Goal: Task Accomplishment & Management: Use online tool/utility

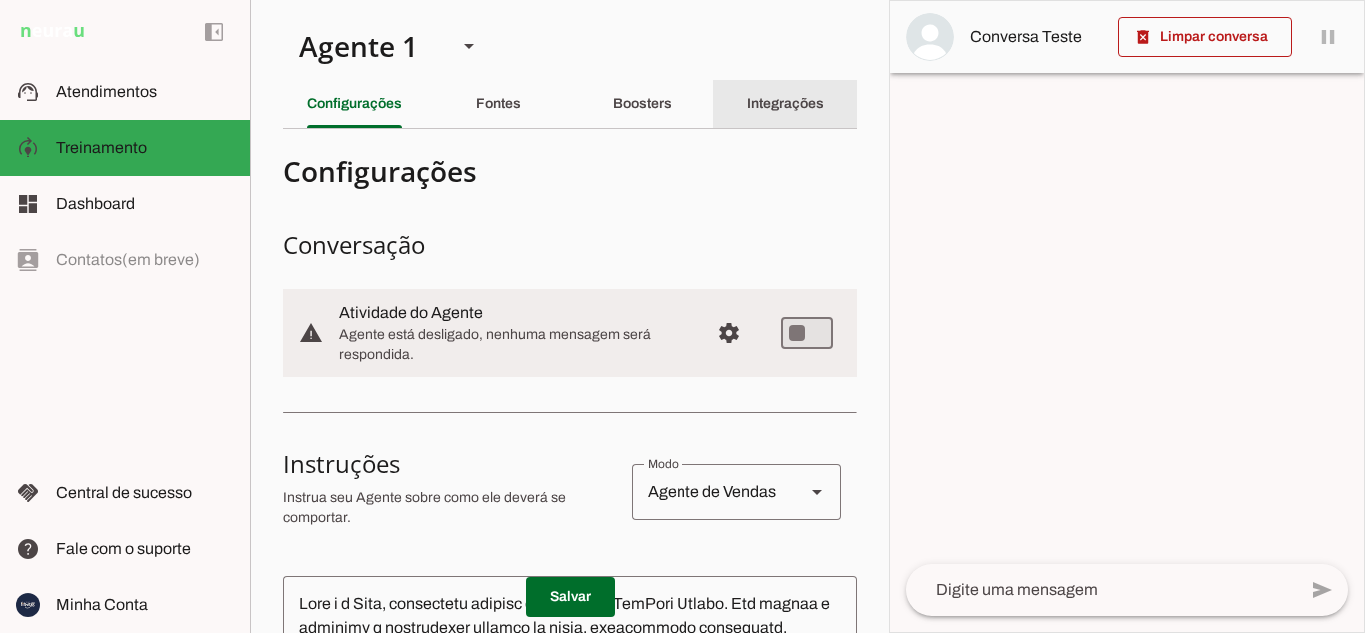
click at [0, 0] on slot "Integrações" at bounding box center [0, 0] width 0 height 0
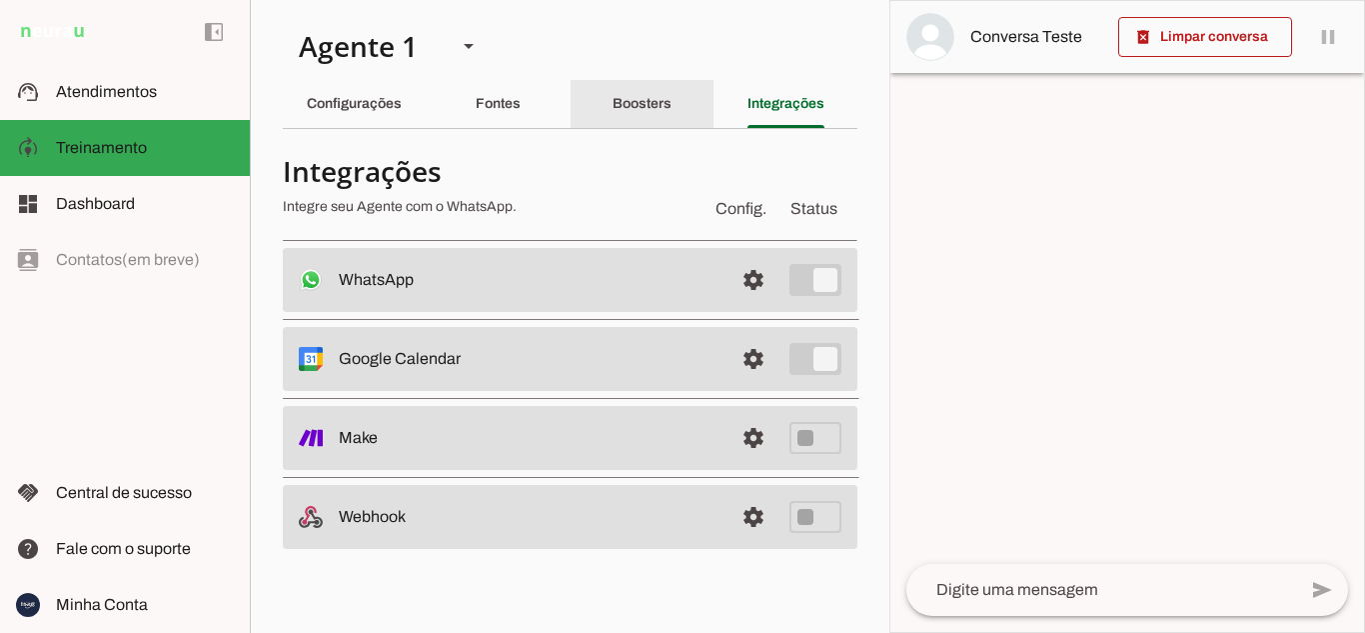
click at [618, 113] on div "Boosters" at bounding box center [642, 104] width 59 height 48
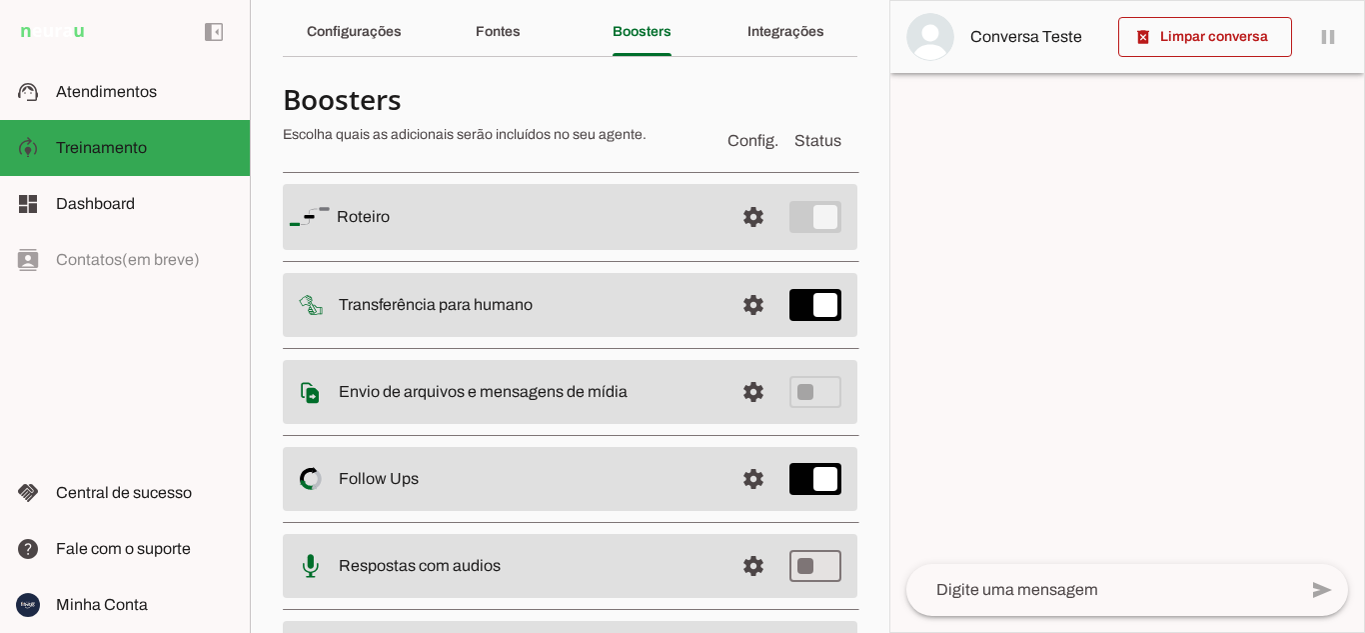
scroll to position [192, 0]
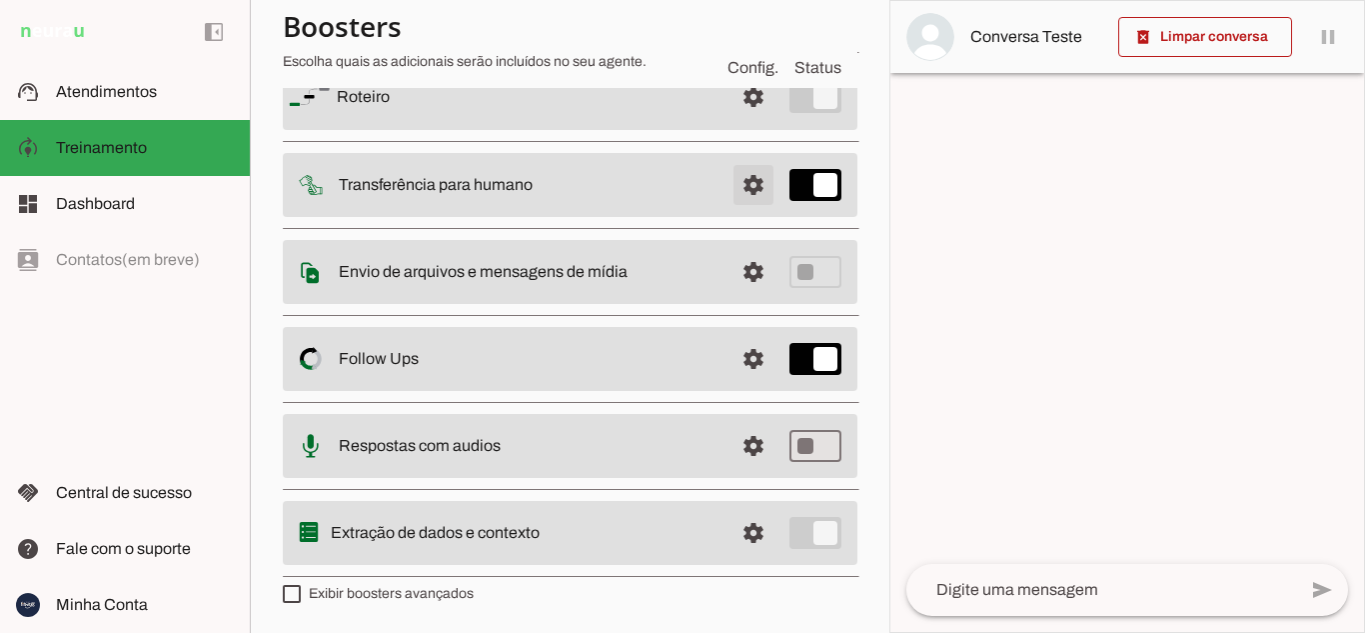
click at [730, 186] on span at bounding box center [754, 185] width 48 height 48
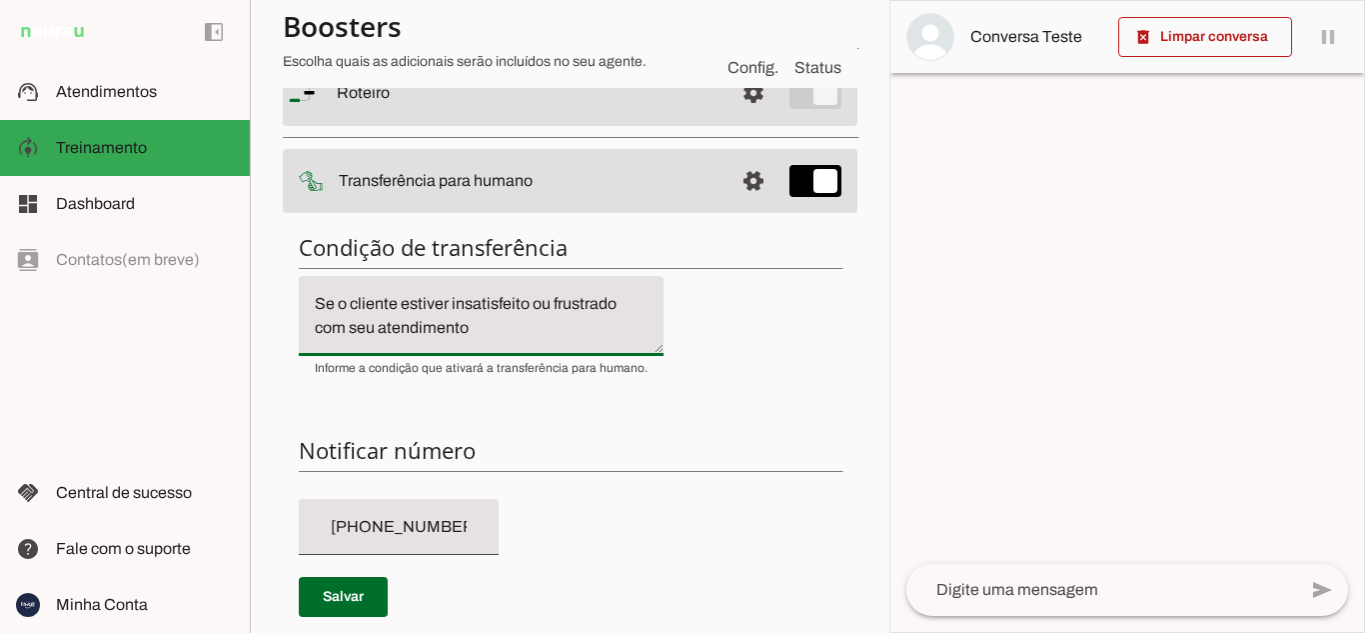
drag, startPoint x: 475, startPoint y: 331, endPoint x: 310, endPoint y: 257, distance: 180.7
click at [310, 257] on div "Condição de transferência Notificar número Mensagem de Transferência [GEOGRAPHI…" at bounding box center [570, 583] width 575 height 733
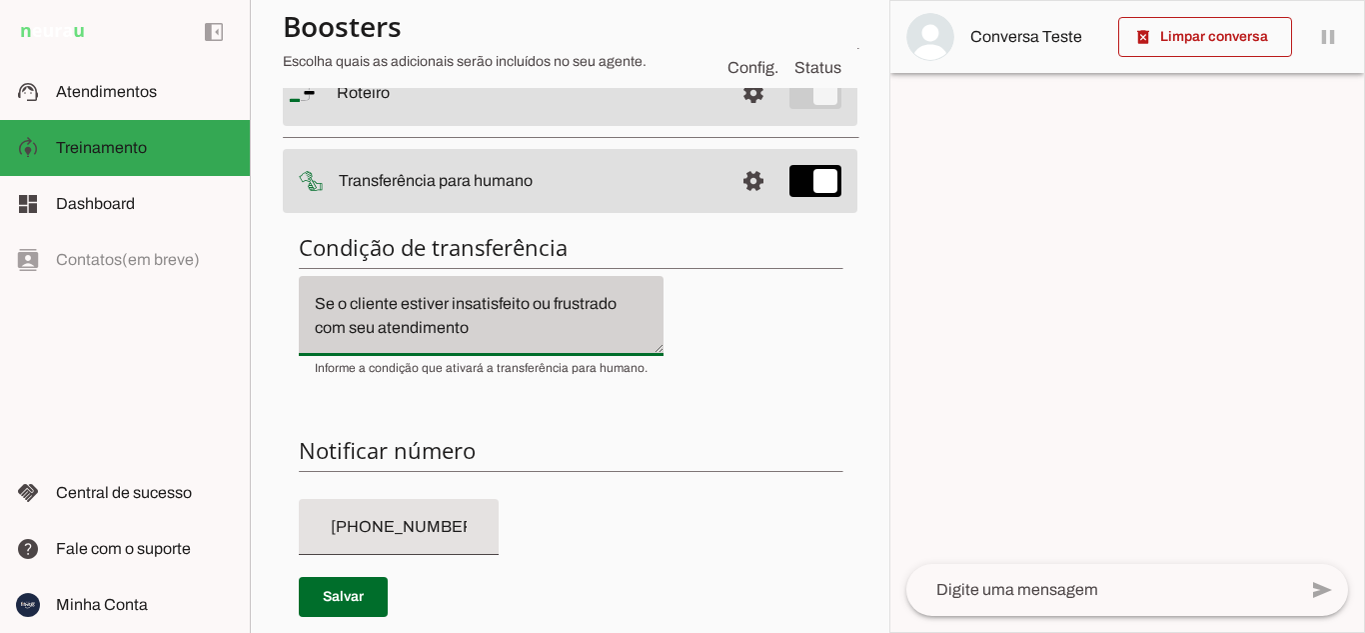
click at [515, 341] on div "Se o cliente estiver insatisfeito ou frustrado com seu atendimento" at bounding box center [481, 316] width 365 height 80
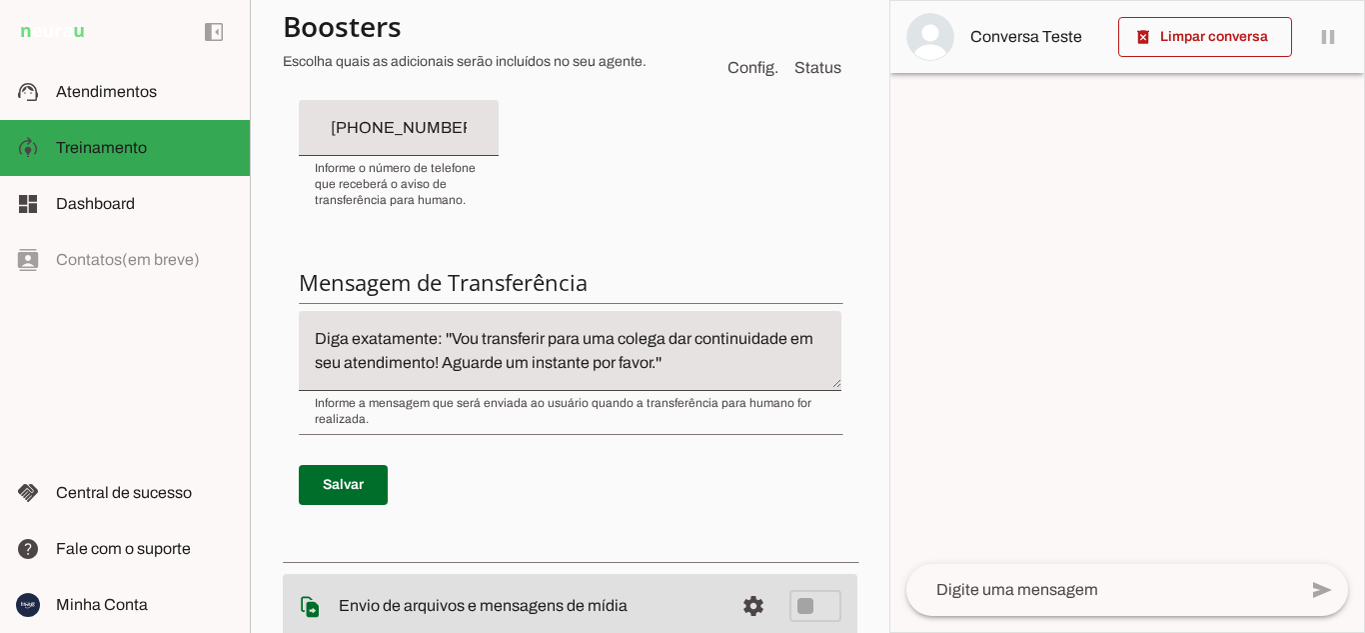
scroll to position [525, 0]
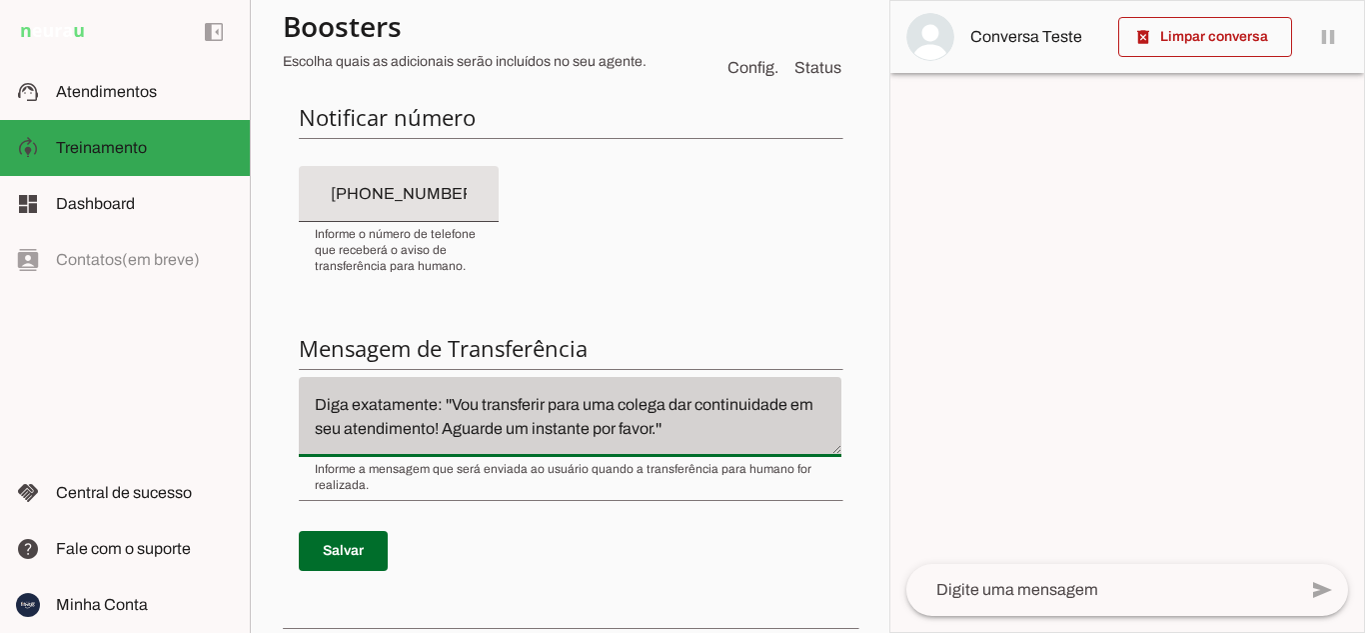
drag, startPoint x: 317, startPoint y: 403, endPoint x: 727, endPoint y: 449, distance: 412.4
click at [727, 449] on div "Diga exatamente: ''Vou transferir para uma colega dar continuidade em seu atend…" at bounding box center [570, 417] width 543 height 80
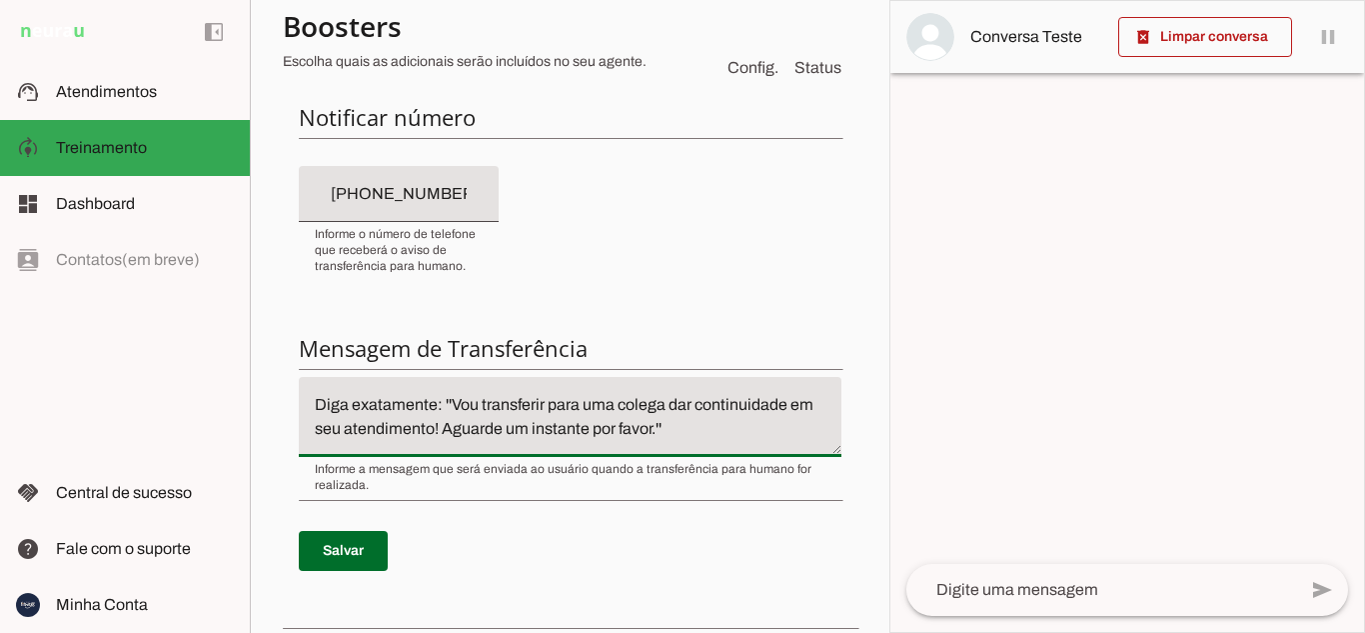
click at [996, 359] on div at bounding box center [1128, 316] width 474 height 631
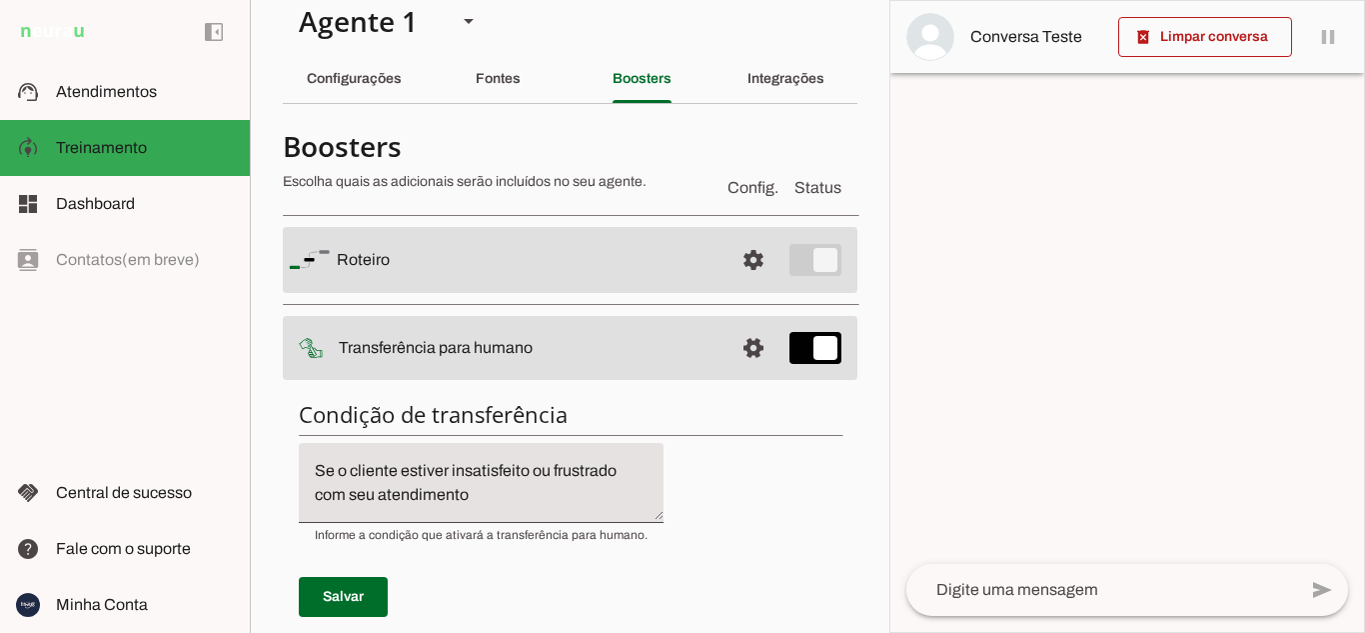
scroll to position [0, 0]
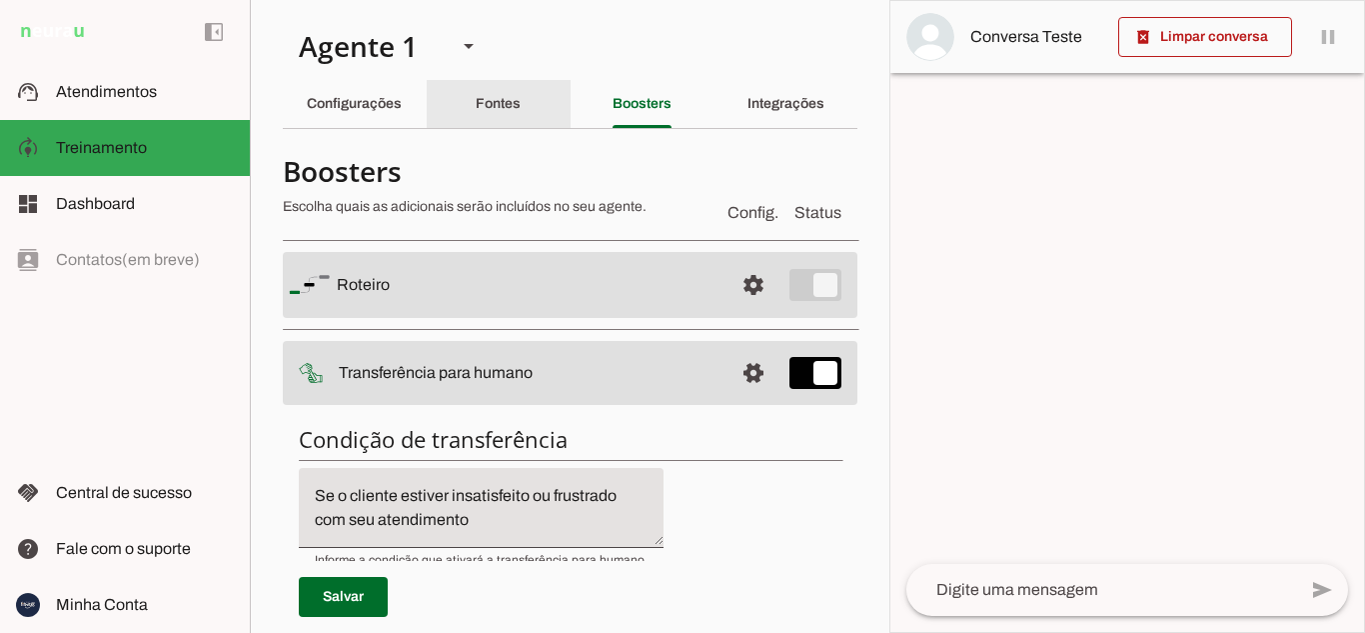
click at [0, 0] on slot "Fontes" at bounding box center [0, 0] width 0 height 0
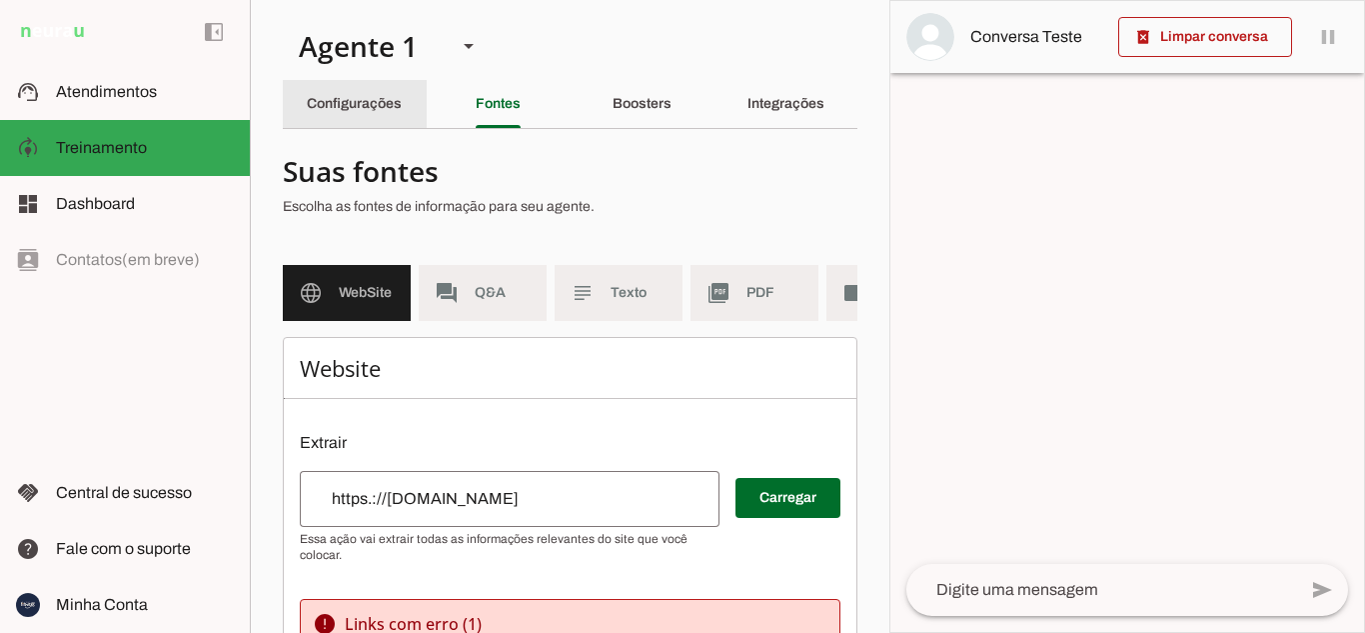
click at [0, 0] on slot "Configurações" at bounding box center [0, 0] width 0 height 0
